Goal: Task Accomplishment & Management: Use online tool/utility

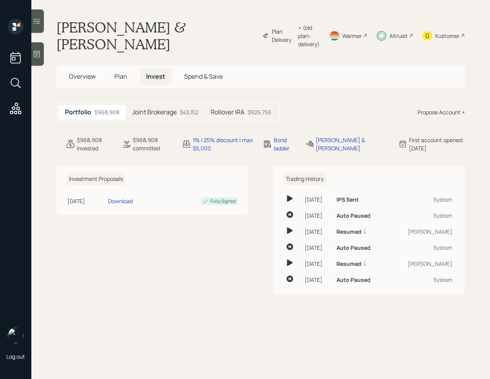
click at [38, 20] on icon at bounding box center [37, 21] width 8 height 8
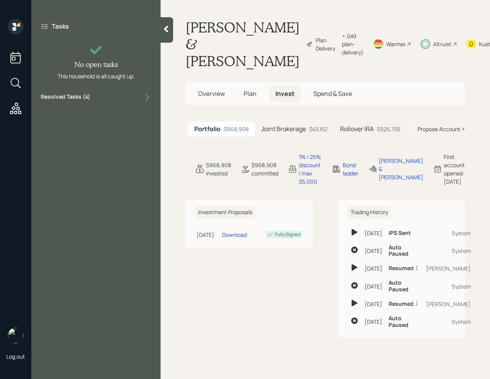
click at [120, 96] on div "Resolved Tasks ( 4 )" at bounding box center [96, 97] width 110 height 9
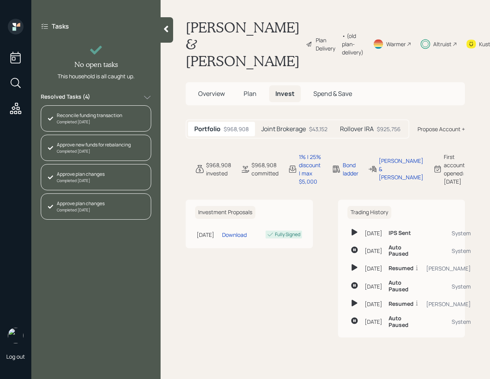
click at [360, 129] on h5 "Rollover IRA" at bounding box center [357, 128] width 34 height 7
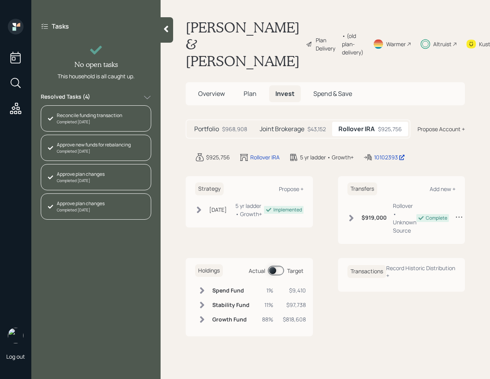
click at [273, 272] on span at bounding box center [276, 270] width 16 height 9
click at [275, 273] on span at bounding box center [276, 270] width 16 height 9
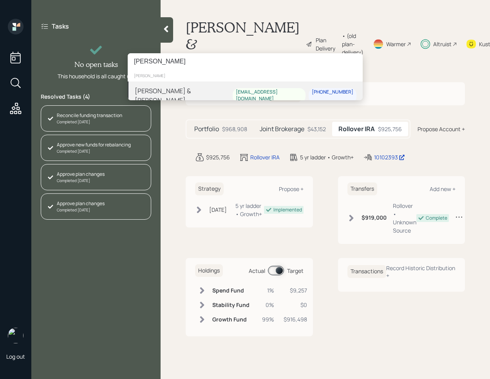
type input "[PERSON_NAME]"
click at [210, 83] on div "Kimberly & Joseph Eli Kearn kimmersm109@aol.com 205-260-2538" at bounding box center [245, 96] width 235 height 28
